Goal: Complete application form

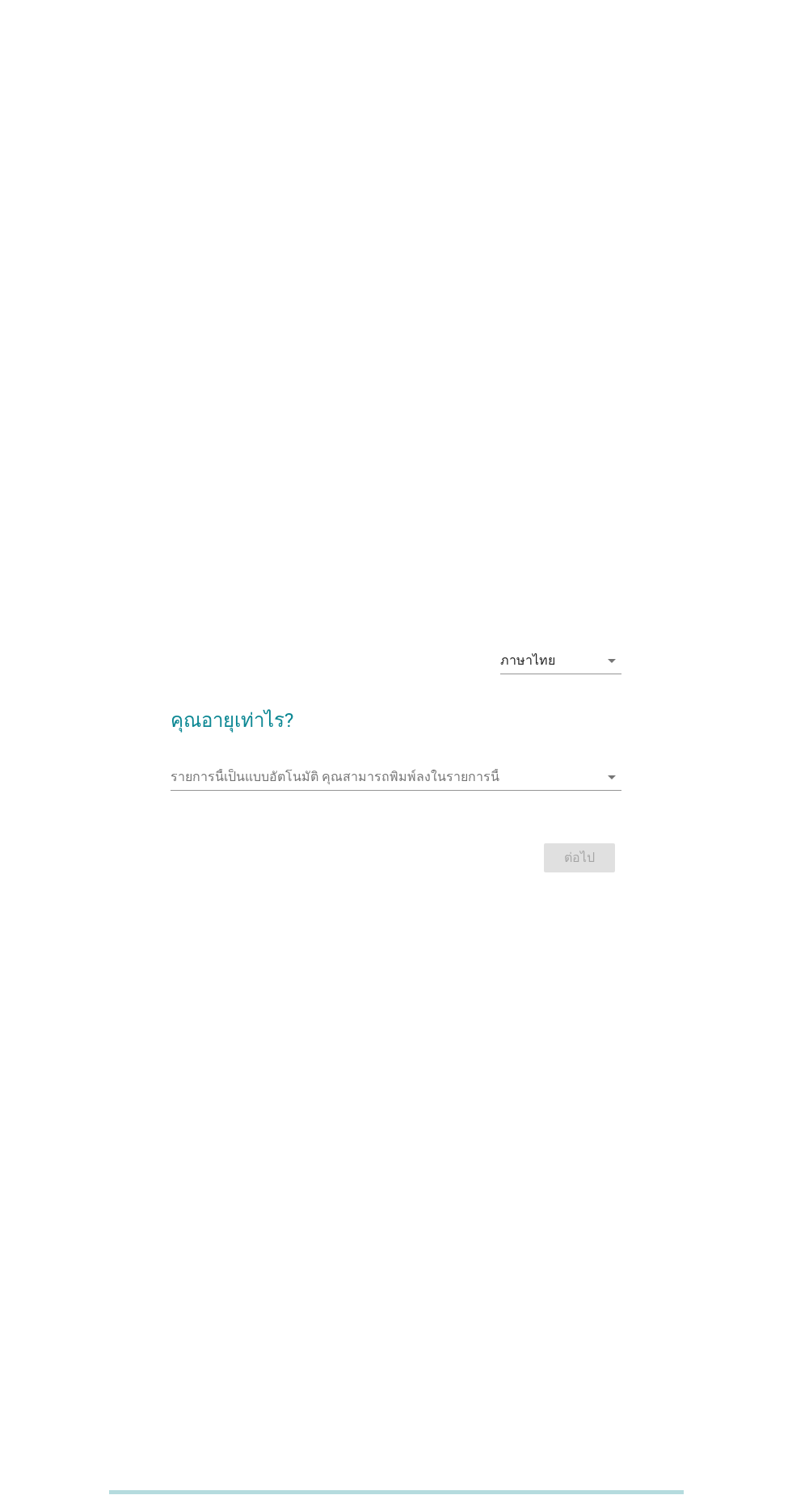
click at [599, 790] on input "รายการนี้เป็นแบบอัตโนมัติ คุณสามารถพิมพ์ลงในรายการนี้" at bounding box center [385, 777] width 428 height 26
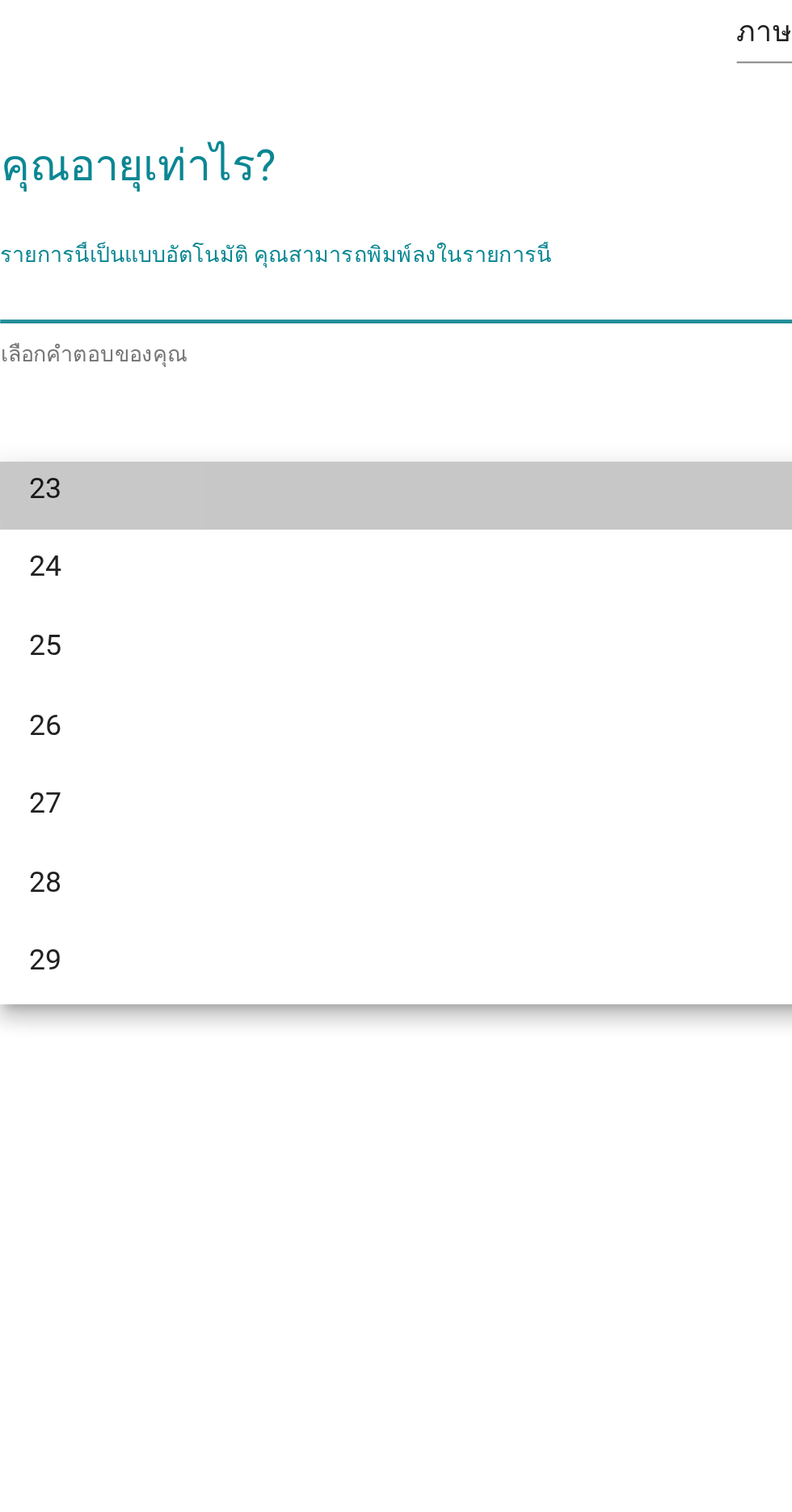
scroll to position [201, 0]
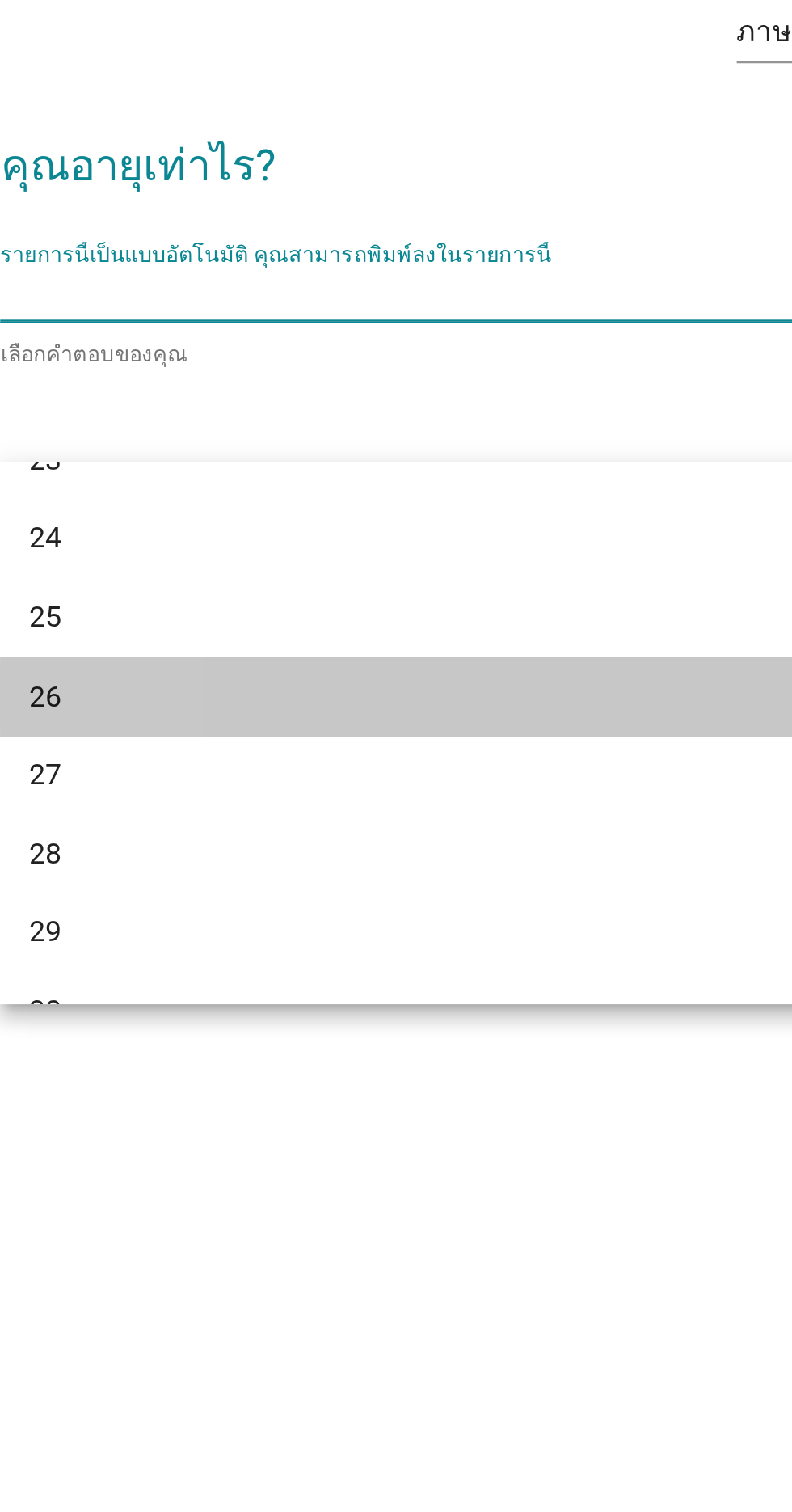
click at [211, 955] on div "26" at bounding box center [378, 956] width 389 height 20
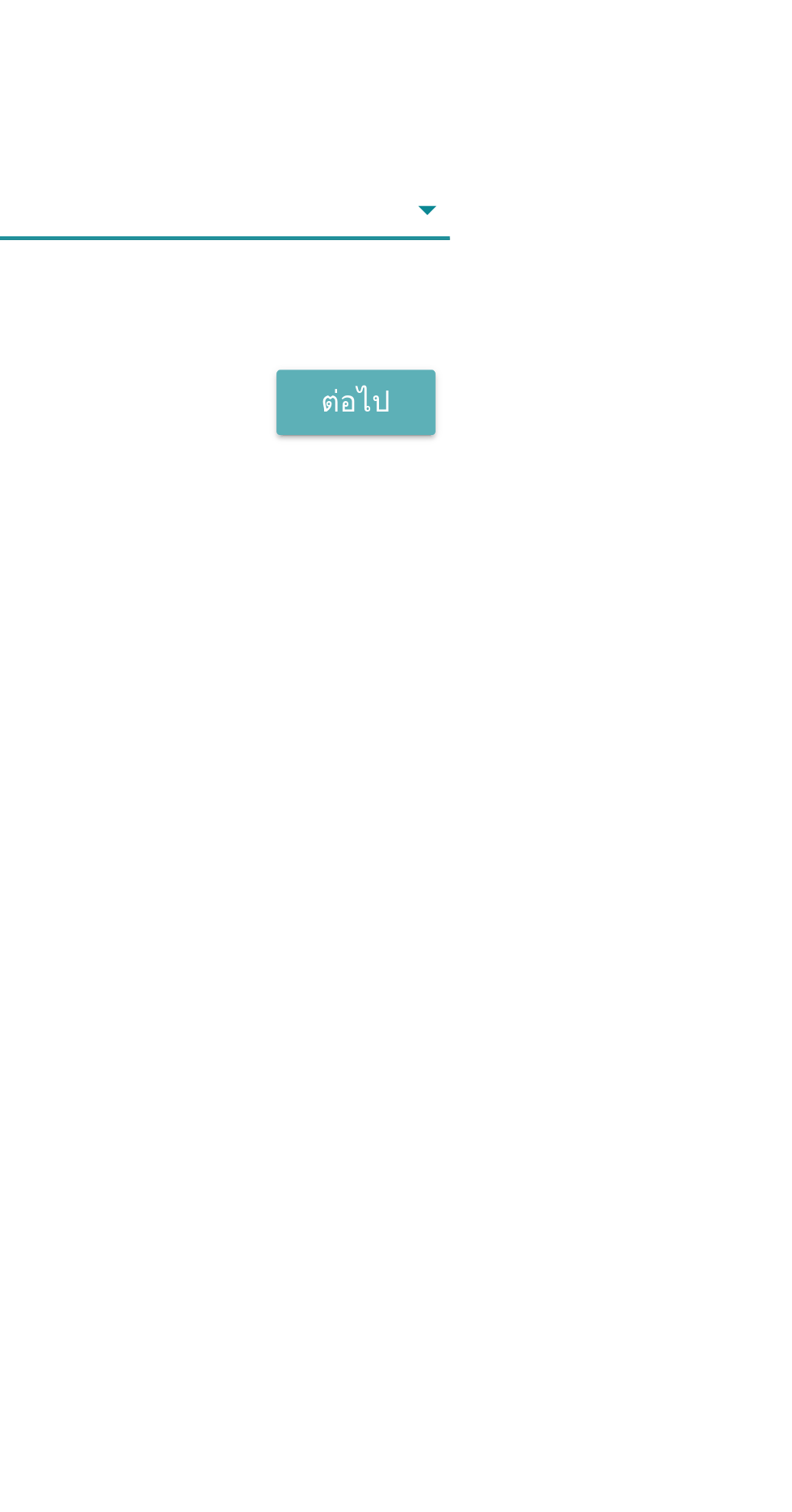
click at [583, 871] on div "ต่อไป" at bounding box center [580, 861] width 45 height 20
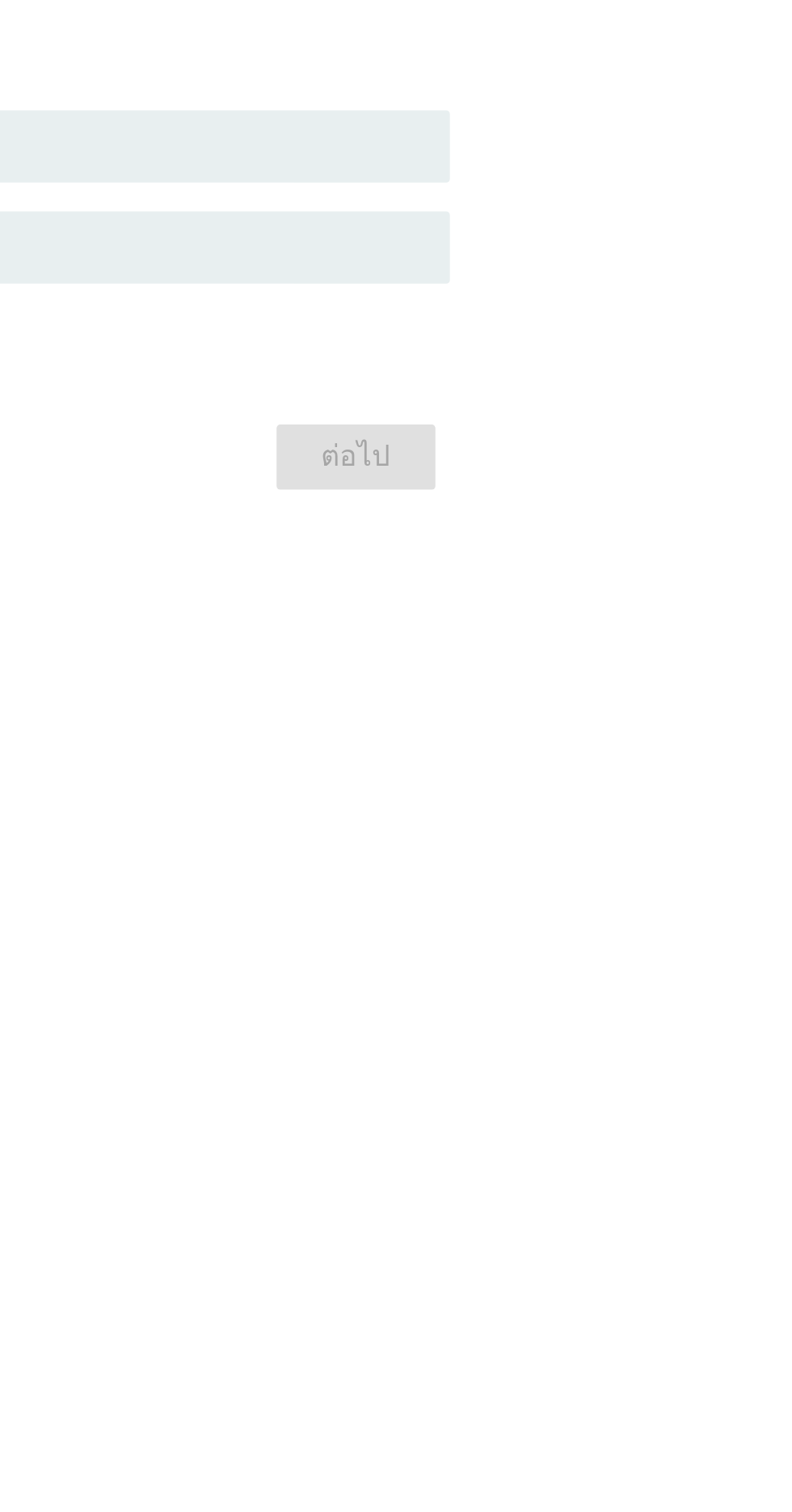
scroll to position [0, 0]
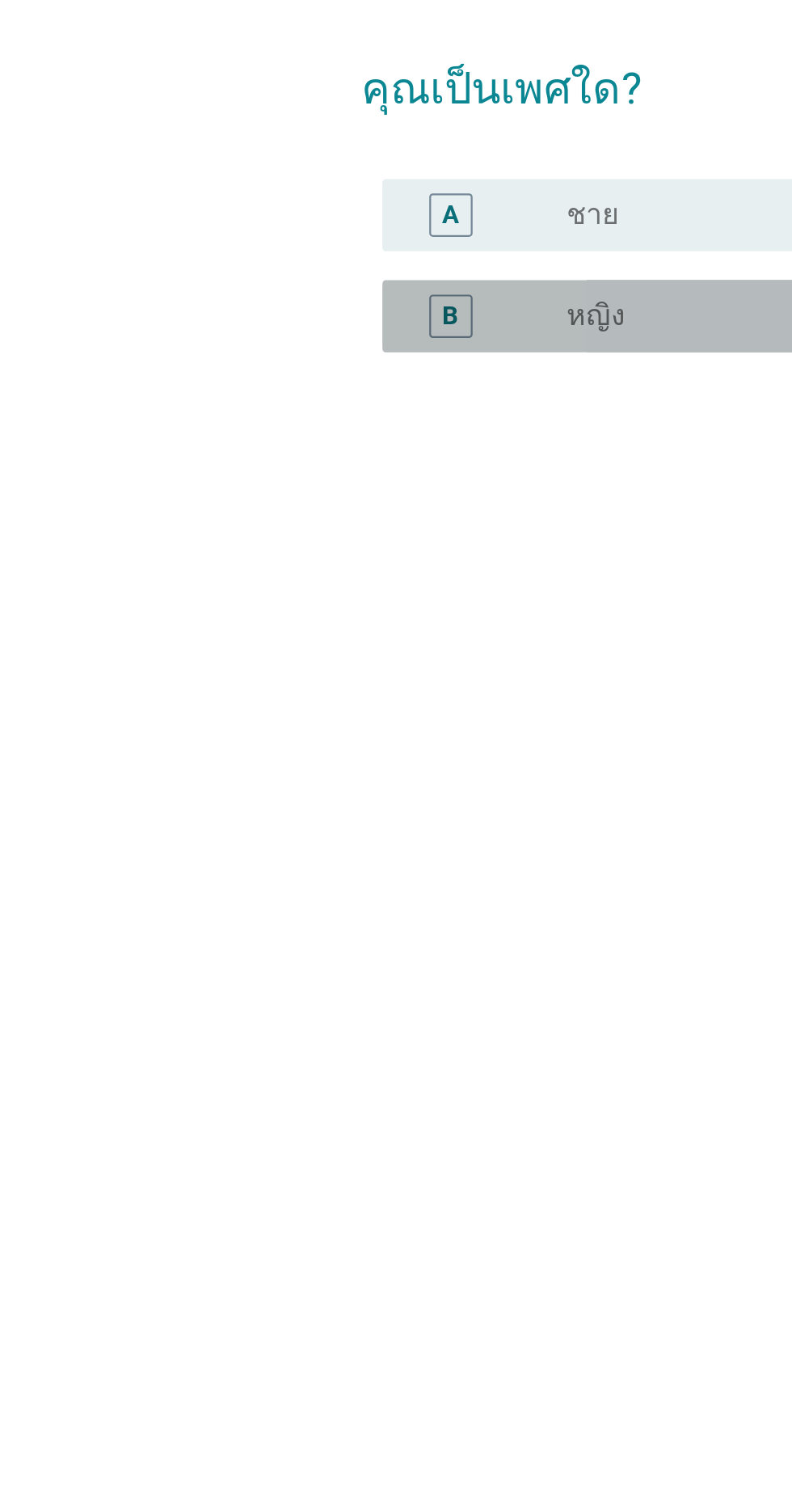
click at [307, 801] on div "radio_button_unchecked หญิง" at bounding box center [429, 793] width 334 height 16
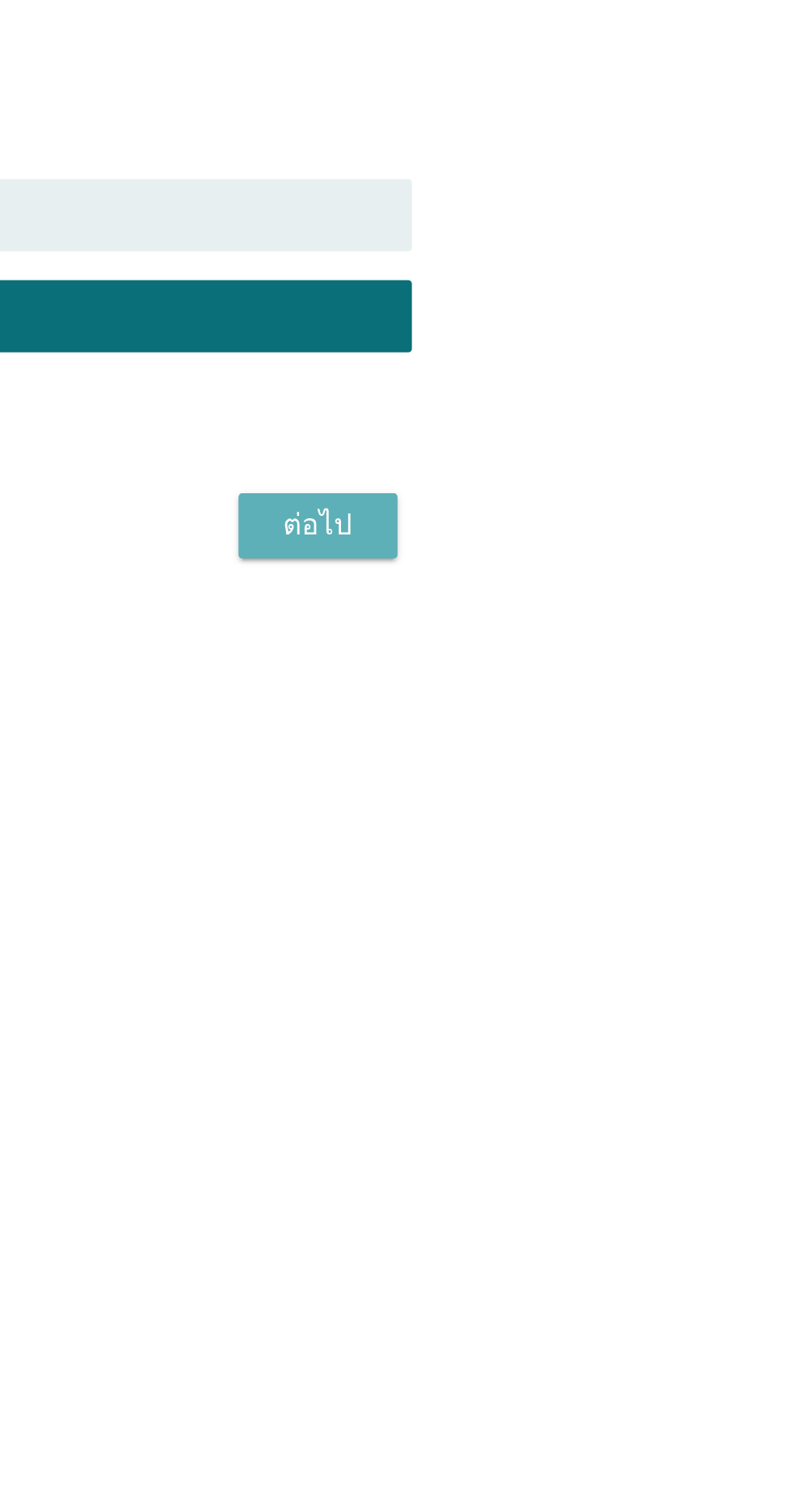
click at [585, 897] on div "ต่อไป" at bounding box center [580, 887] width 45 height 20
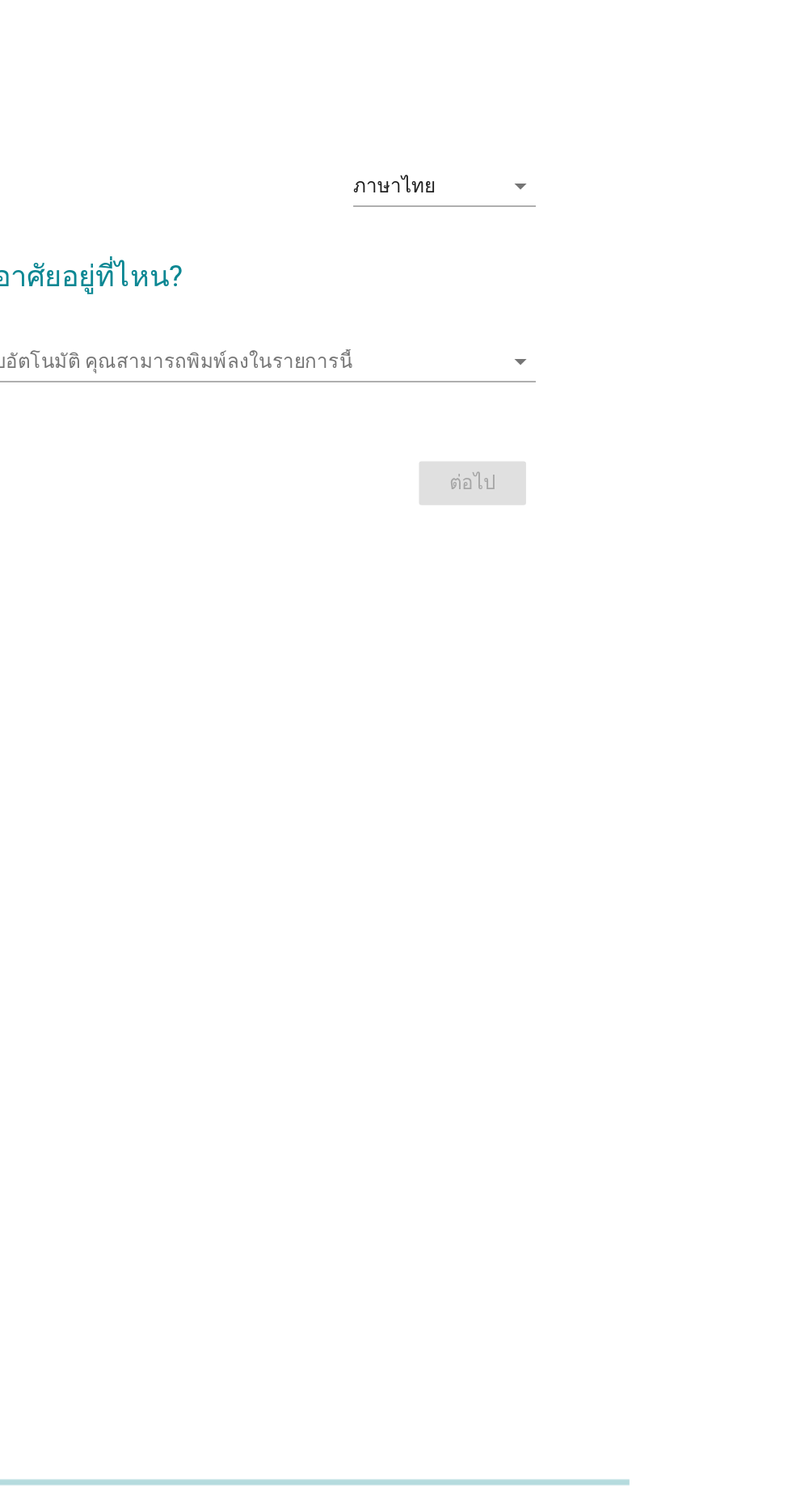
scroll to position [38, 0]
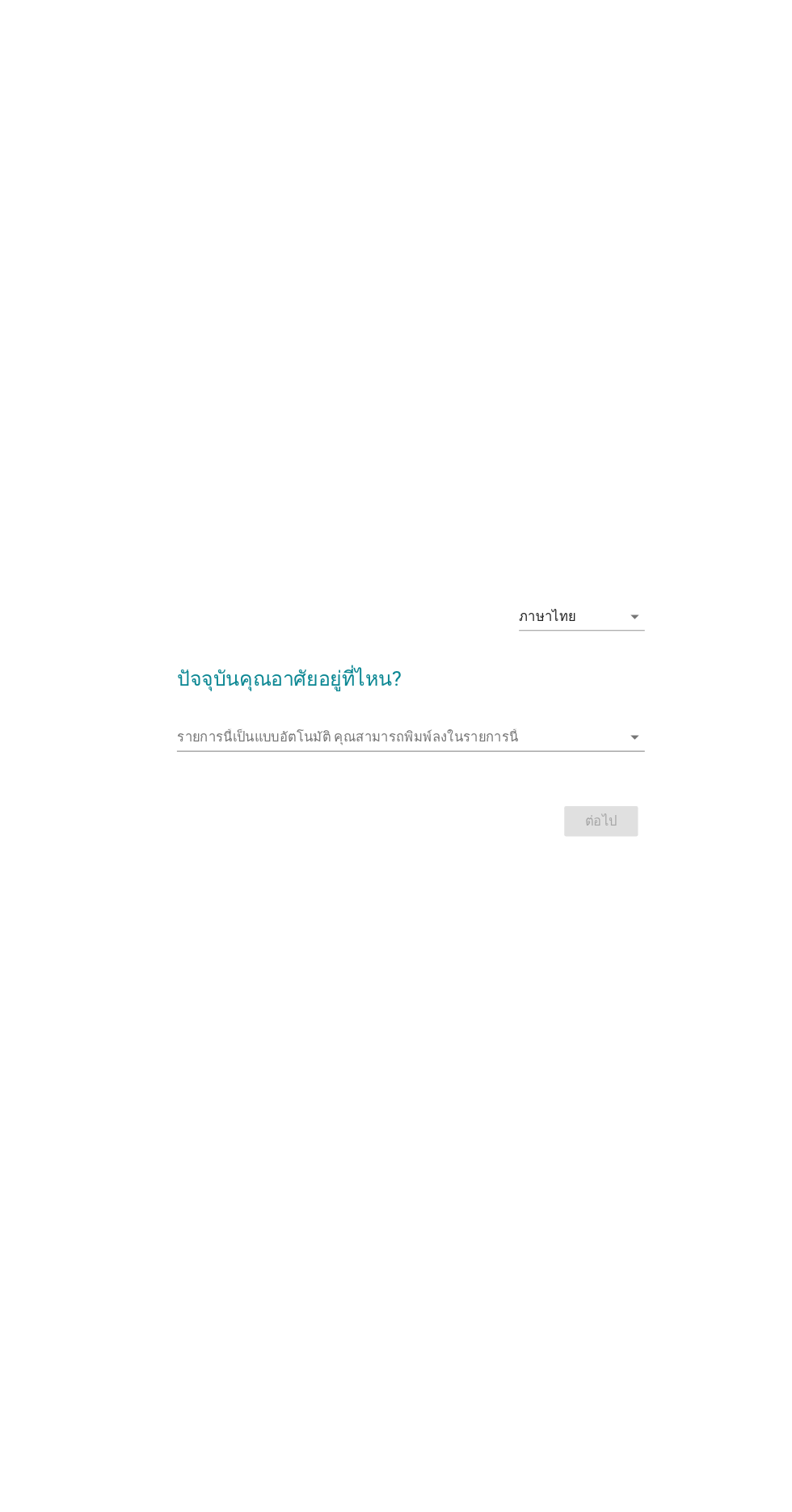
click at [396, 752] on input "รายการนี้เป็นแบบอัตโนมัติ คุณสามารถพิมพ์ลงในรายการนี้" at bounding box center [385, 739] width 428 height 26
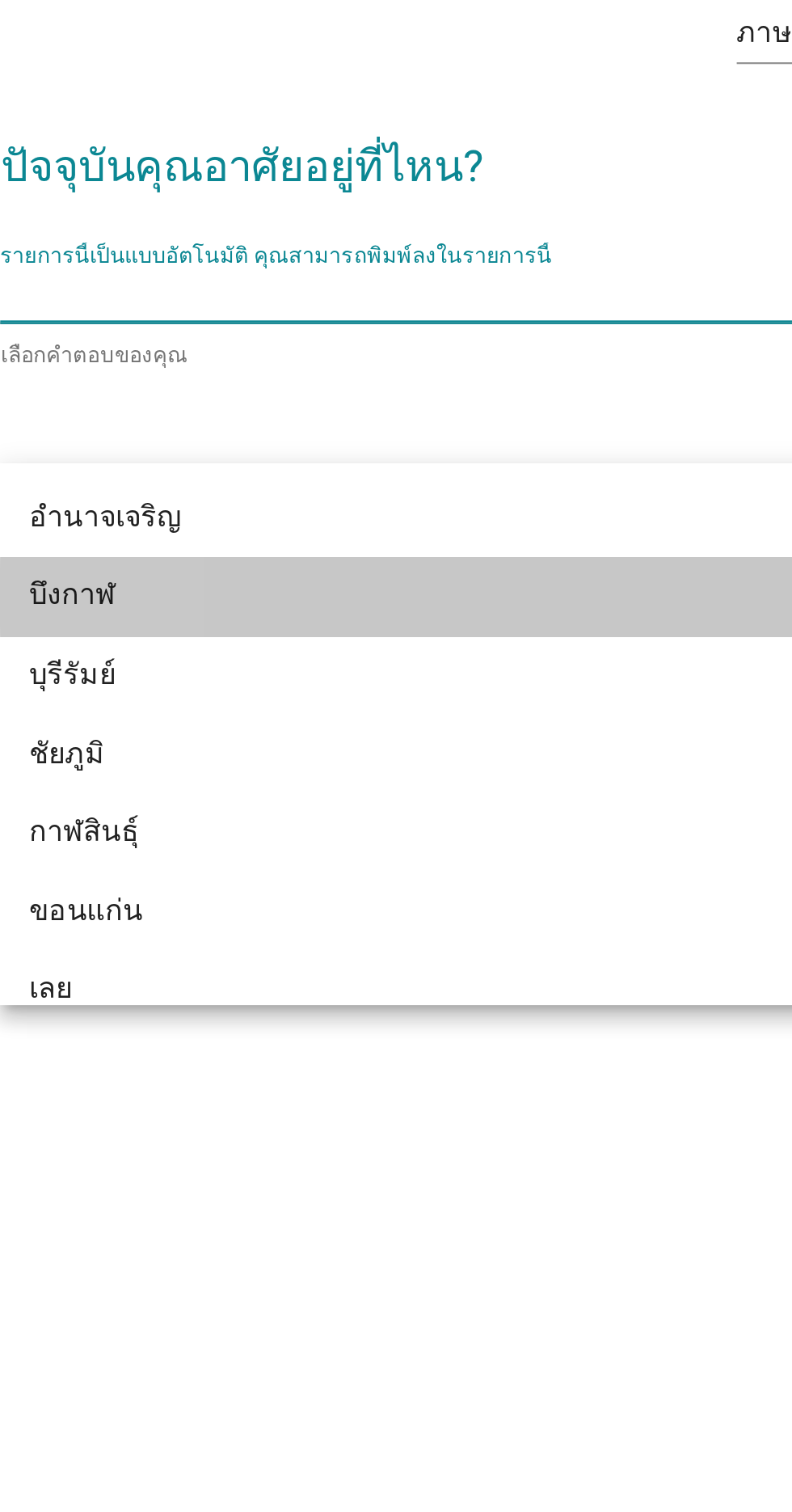
click at [230, 876] on div "บึงกาฬ" at bounding box center [378, 874] width 389 height 20
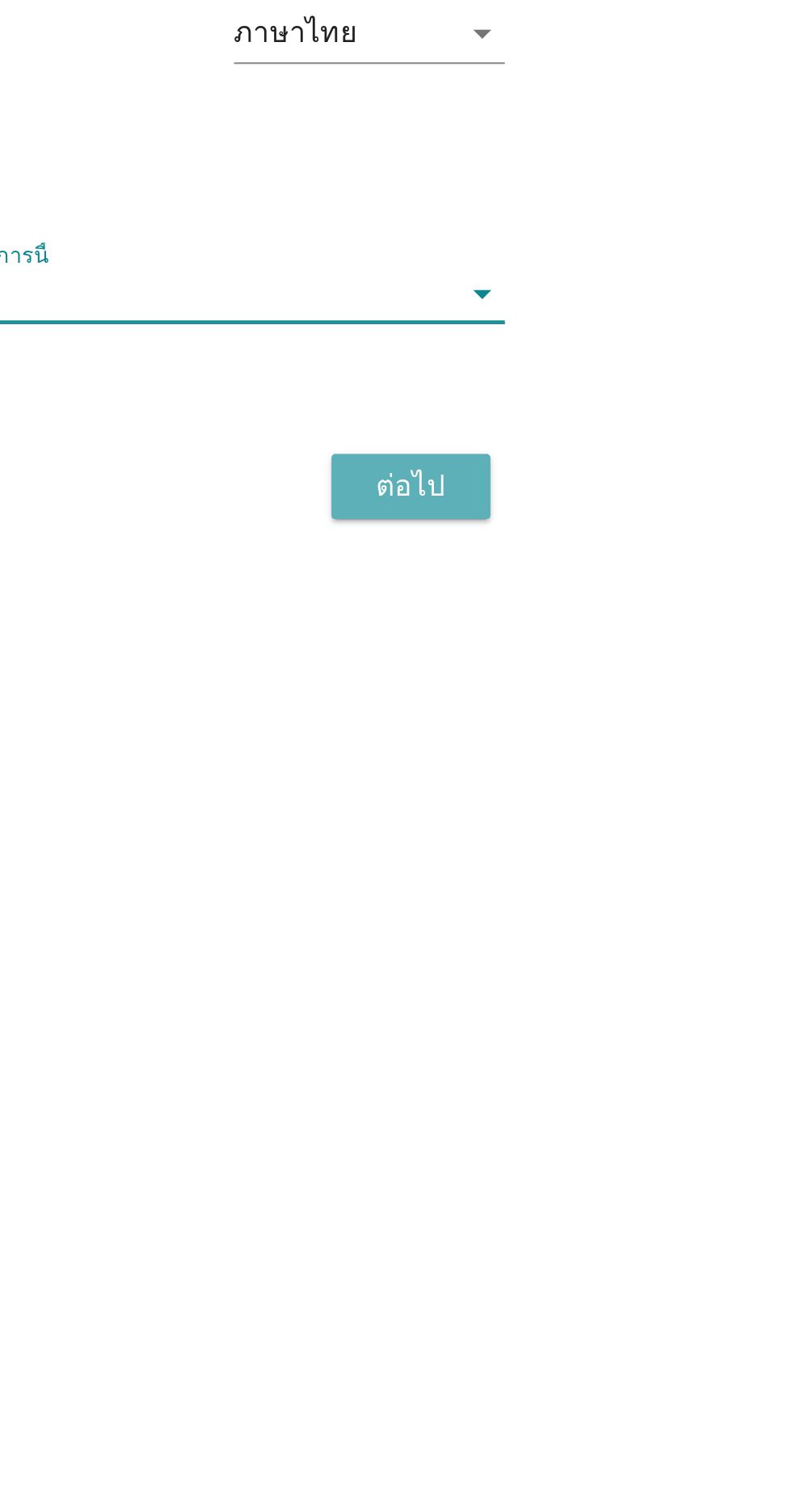
click at [585, 834] on div "ต่อไป" at bounding box center [580, 825] width 45 height 20
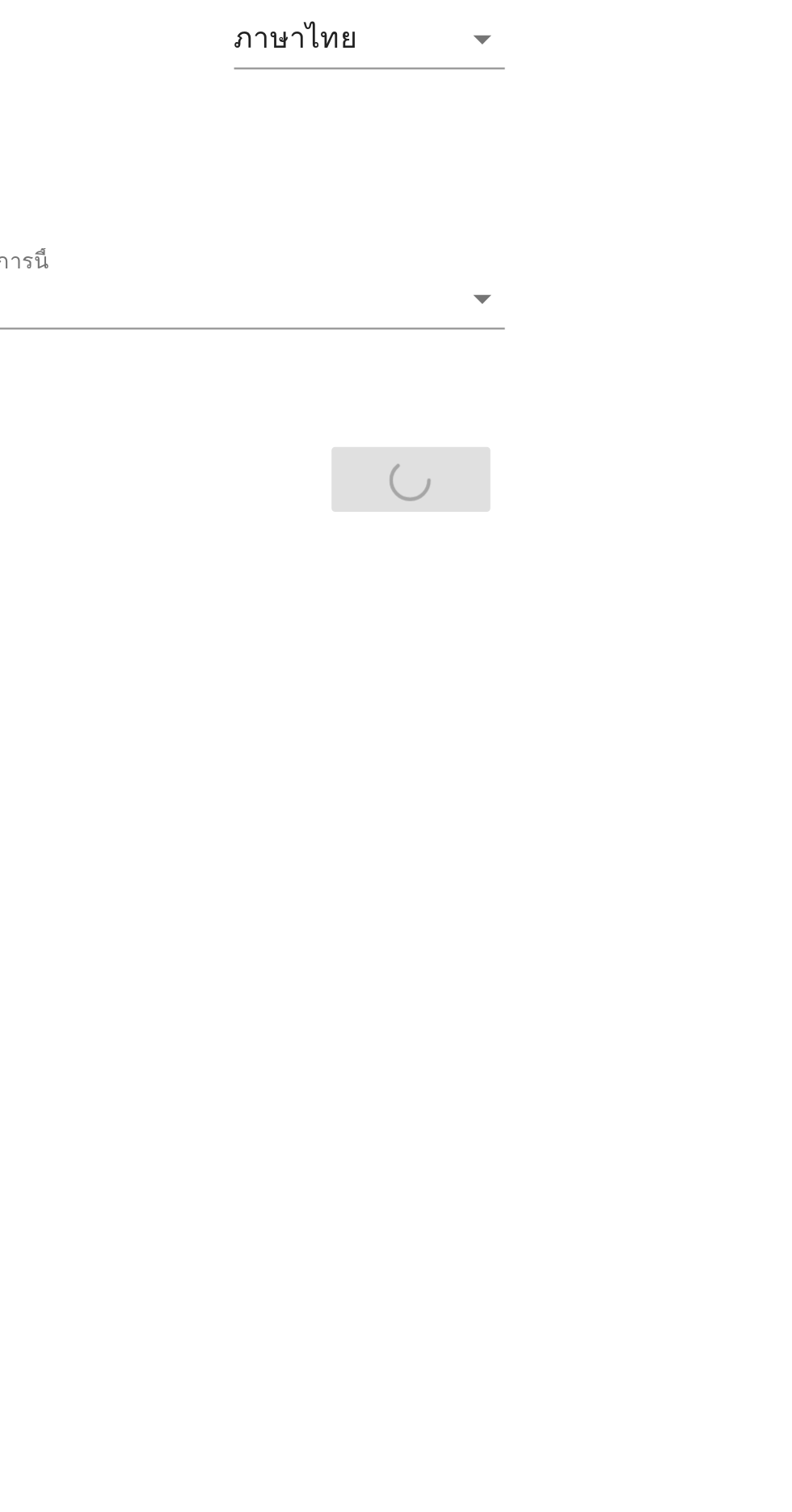
scroll to position [38, 0]
